Goal: Find specific page/section: Find specific page/section

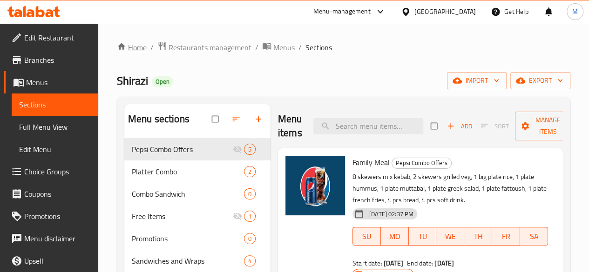
click at [133, 47] on link "Home" at bounding box center [132, 47] width 30 height 11
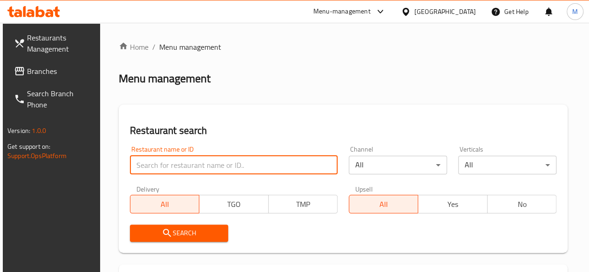
click at [170, 166] on input "search" at bounding box center [234, 165] width 208 height 19
type input "m"
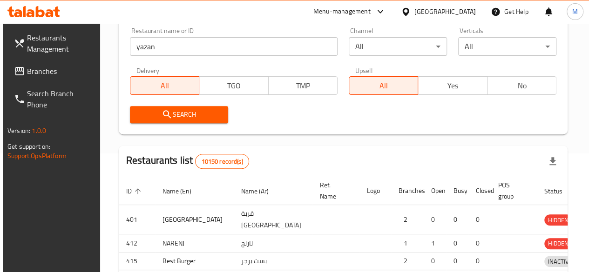
scroll to position [125, 0]
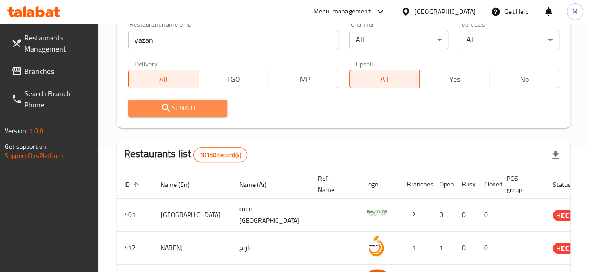
click at [199, 102] on span "Search" at bounding box center [178, 108] width 85 height 12
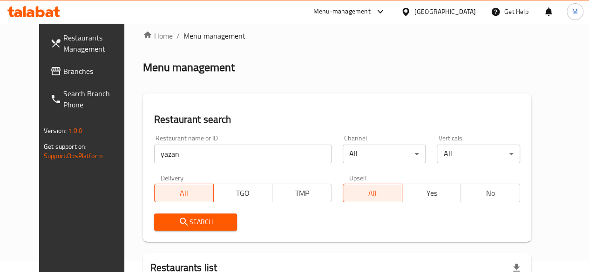
scroll to position [0, 0]
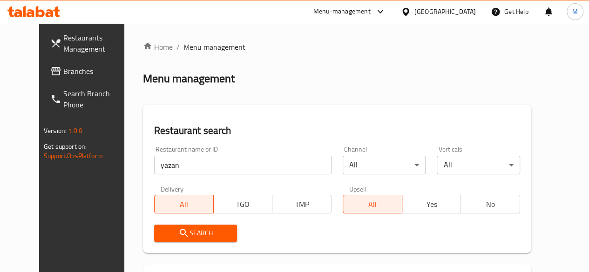
click at [210, 163] on input "yazan" at bounding box center [242, 165] width 177 height 19
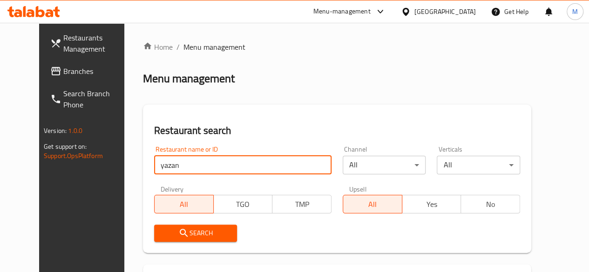
click at [210, 163] on input "yazan" at bounding box center [242, 165] width 177 height 19
type input "keyfi"
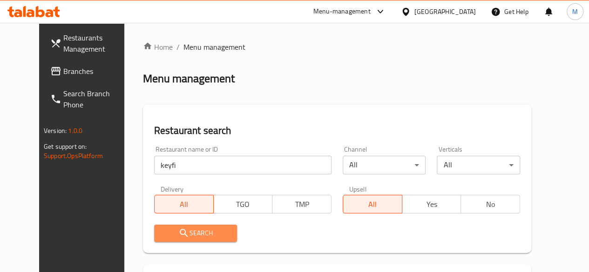
click at [177, 228] on span "Search" at bounding box center [196, 234] width 68 height 12
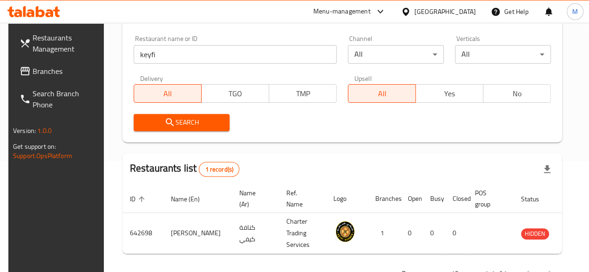
scroll to position [111, 0]
click at [326, 248] on td "enhanced table" at bounding box center [347, 233] width 42 height 41
